Goal: Information Seeking & Learning: Check status

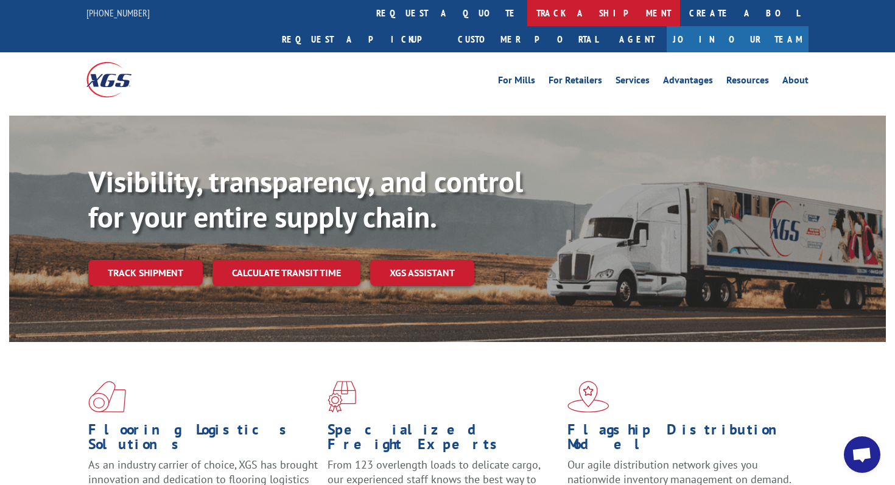
click at [527, 21] on link "track a shipment" at bounding box center [603, 13] width 153 height 26
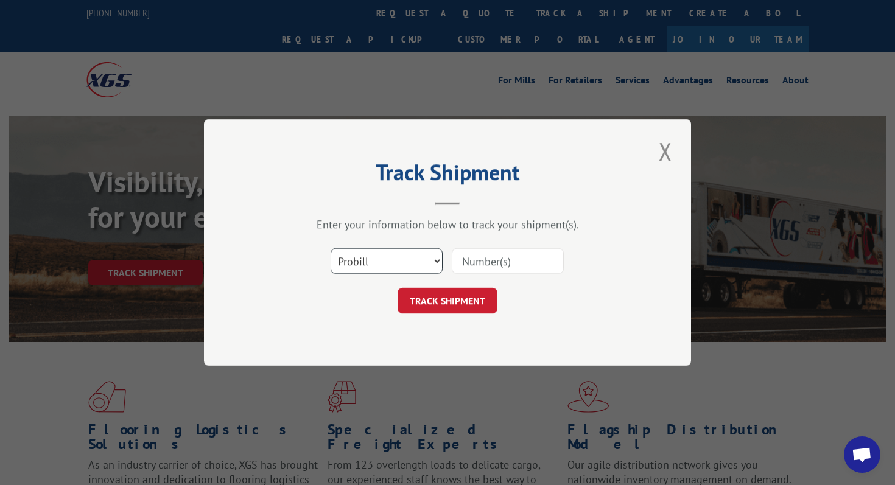
click at [416, 260] on select "Select category... Probill BOL PO" at bounding box center [387, 262] width 112 height 26
select select "bol"
click at [331, 249] on select "Select category... Probill BOL PO" at bounding box center [387, 262] width 112 height 26
click at [490, 264] on input at bounding box center [508, 262] width 112 height 26
paste input "814102"
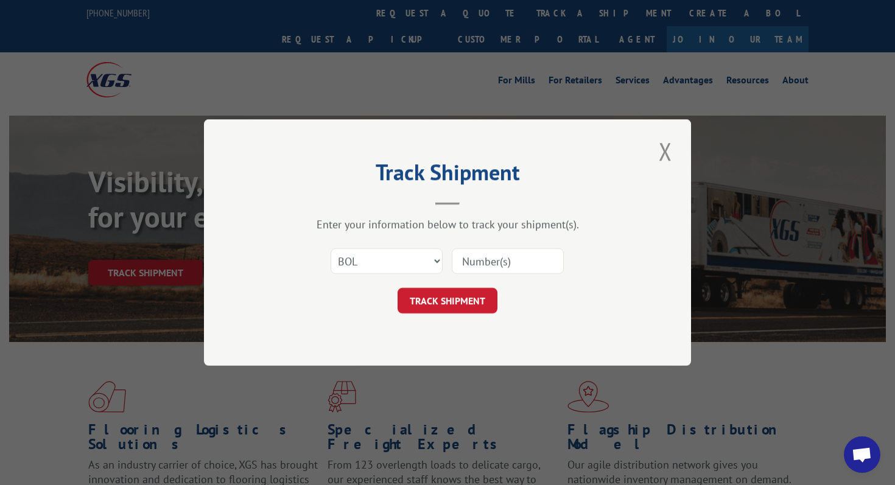
type input "814102"
click button "TRACK SHIPMENT" at bounding box center [448, 301] width 100 height 26
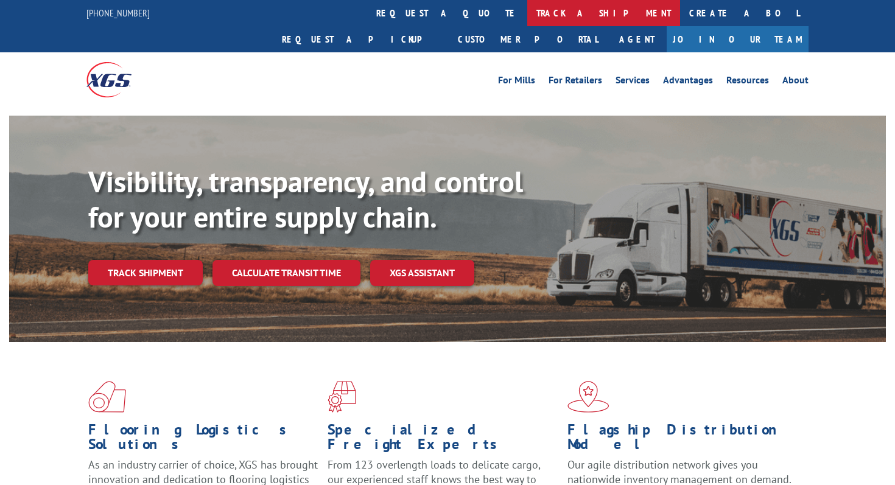
click at [527, 10] on link "track a shipment" at bounding box center [603, 13] width 153 height 26
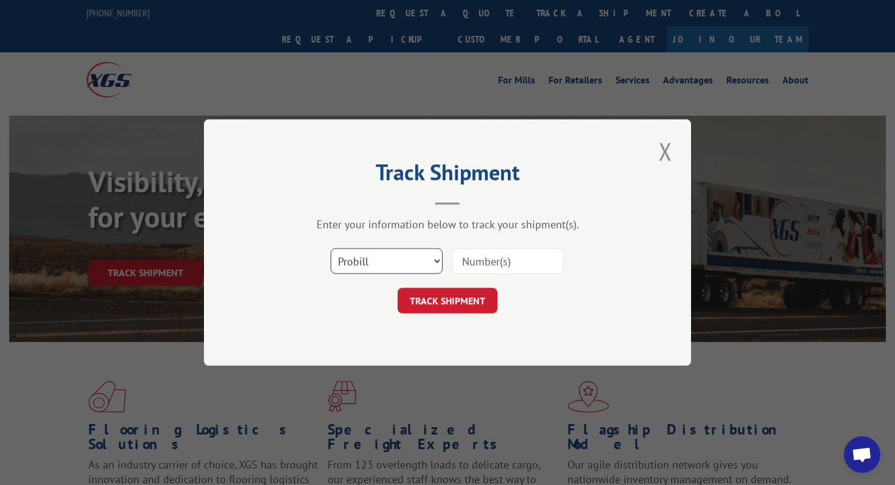
click at [403, 259] on select "Select category... Probill BOL PO" at bounding box center [387, 262] width 112 height 26
select select "bol"
click at [331, 249] on select "Select category... Probill BOL PO" at bounding box center [387, 262] width 112 height 26
click at [476, 262] on input at bounding box center [508, 262] width 112 height 26
paste input "362837"
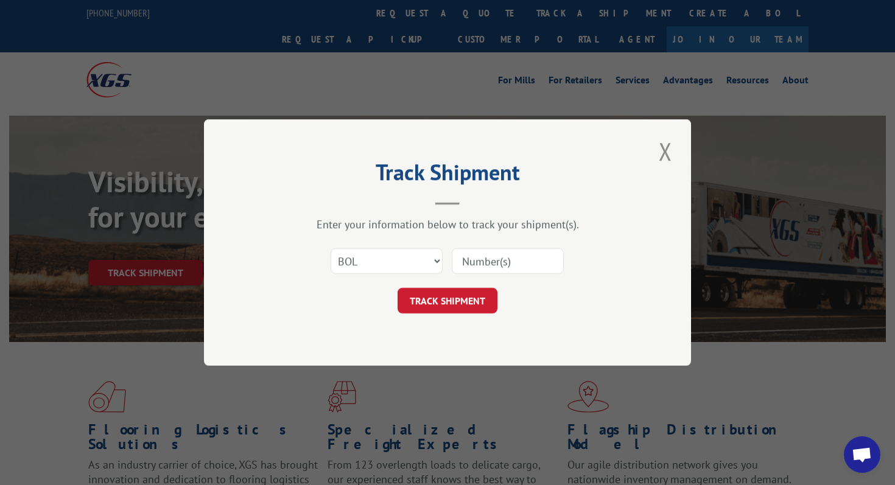
type input "362837"
click button "TRACK SHIPMENT" at bounding box center [448, 301] width 100 height 26
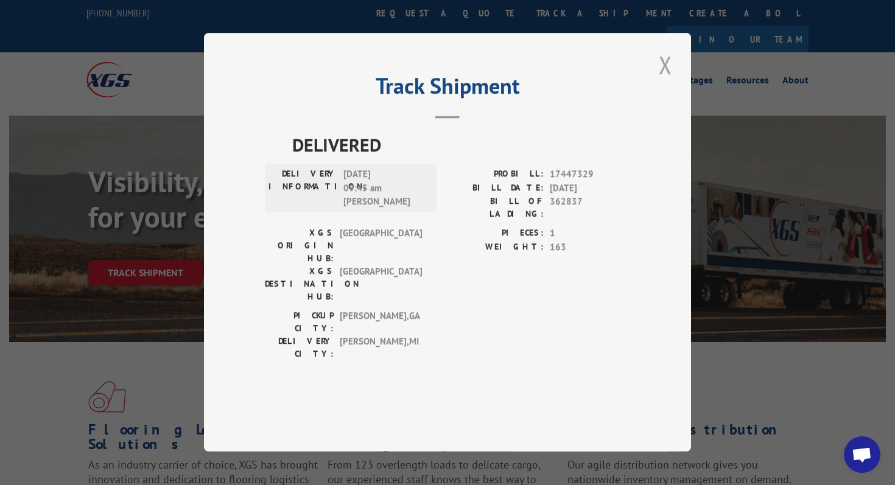
click at [668, 82] on button "Close modal" at bounding box center [665, 65] width 21 height 34
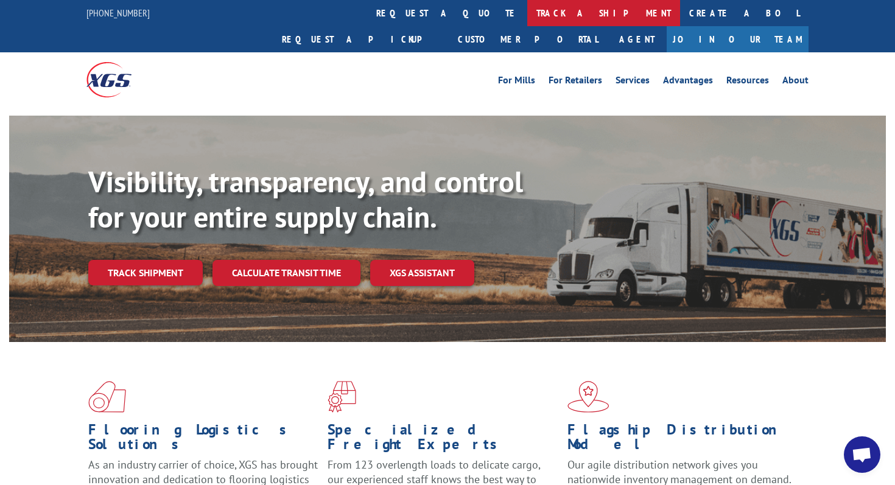
click at [527, 17] on link "track a shipment" at bounding box center [603, 13] width 153 height 26
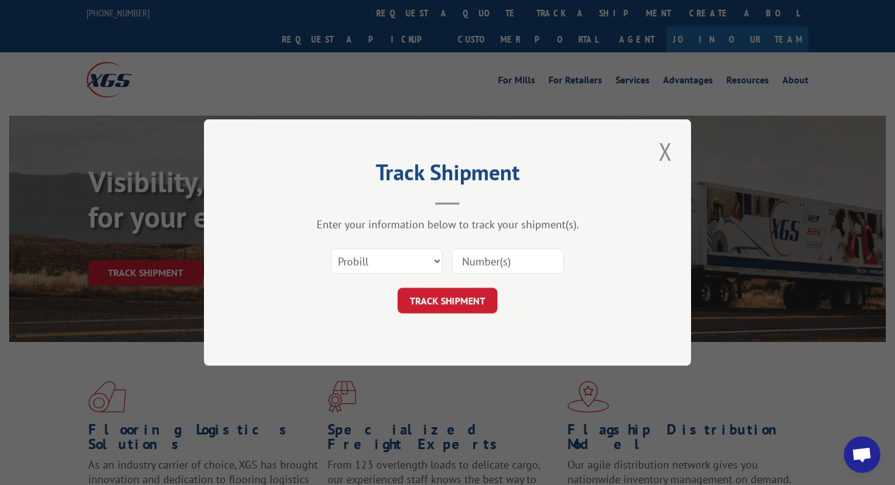
click at [502, 252] on input at bounding box center [508, 262] width 112 height 26
paste input "17440501"
type input "17440501"
click button "TRACK SHIPMENT" at bounding box center [448, 301] width 100 height 26
